Goal: Go to known website: Access a specific website the user already knows

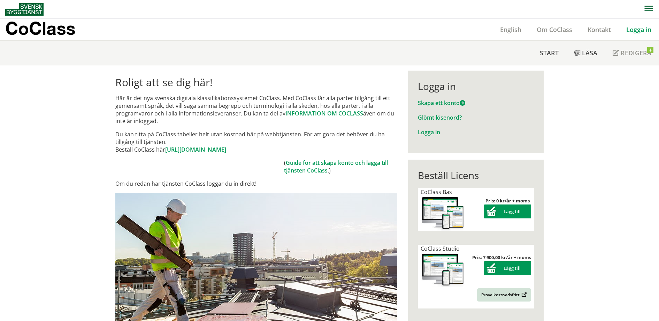
click at [45, 29] on p "CoClass" at bounding box center [40, 28] width 70 height 8
click at [428, 130] on link "Logga in" at bounding box center [429, 133] width 22 height 8
